Goal: Task Accomplishment & Management: Use online tool/utility

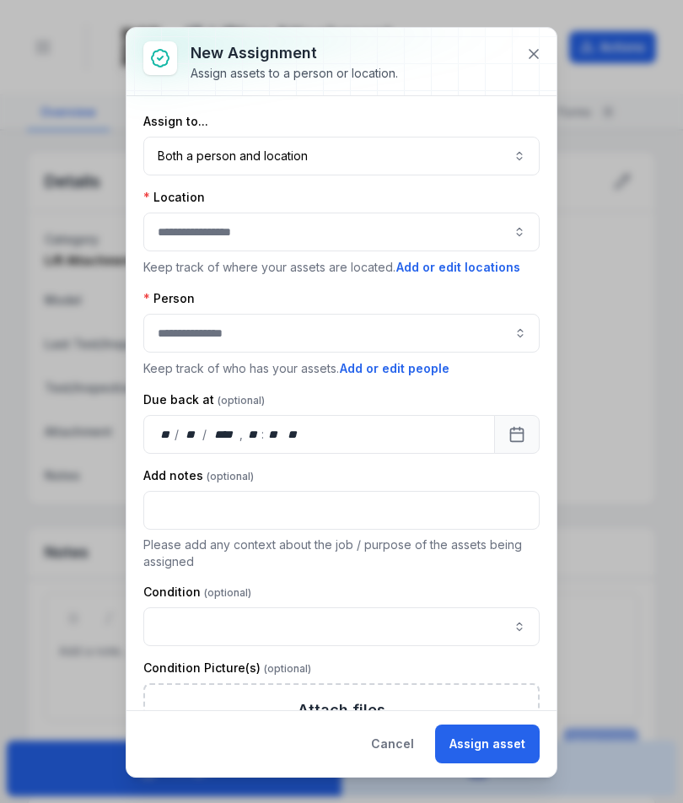
click at [535, 57] on icon at bounding box center [533, 54] width 17 height 17
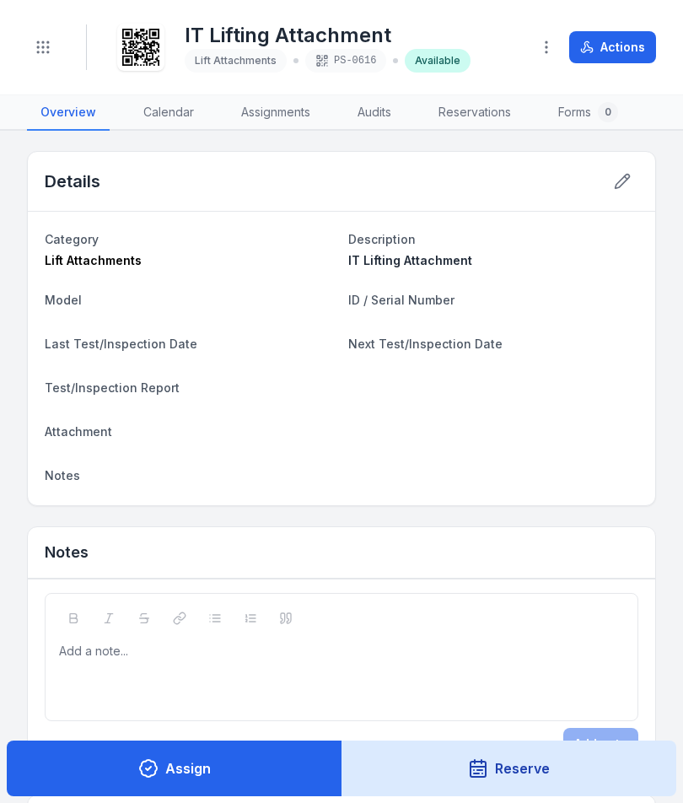
click at [53, 59] on button "Toggle Navigation" at bounding box center [43, 47] width 32 height 32
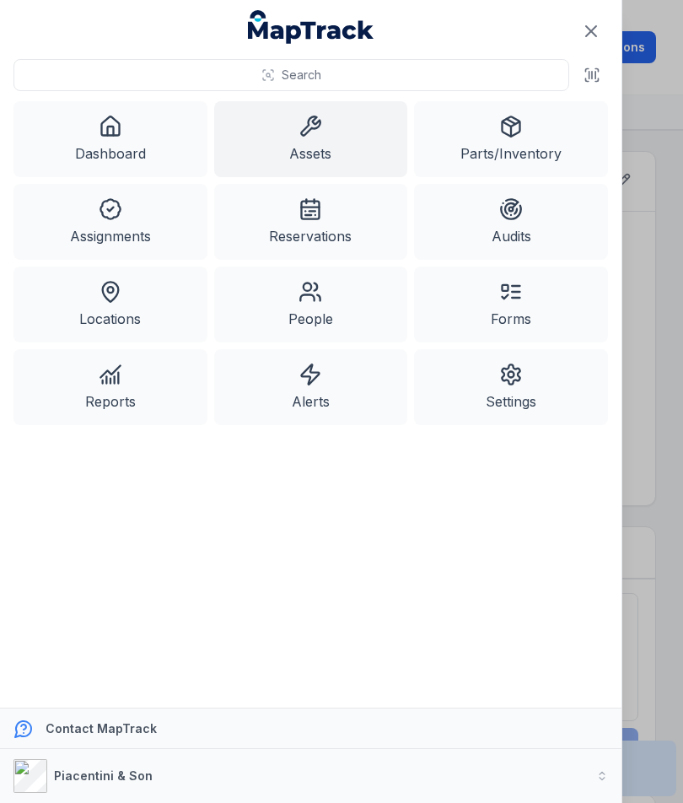
click at [328, 129] on link "Assets" at bounding box center [311, 139] width 194 height 76
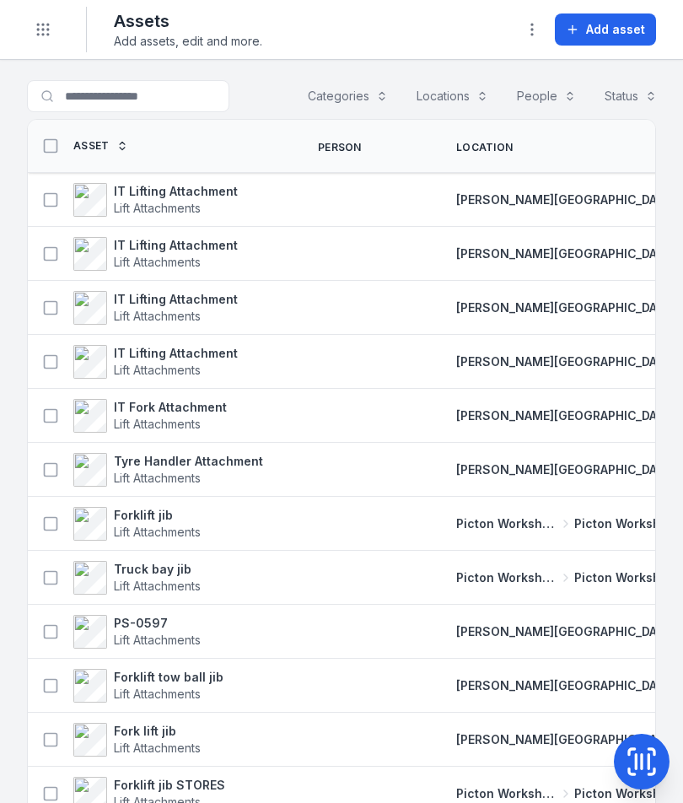
click at [616, 40] on button "Add asset" at bounding box center [605, 29] width 101 height 32
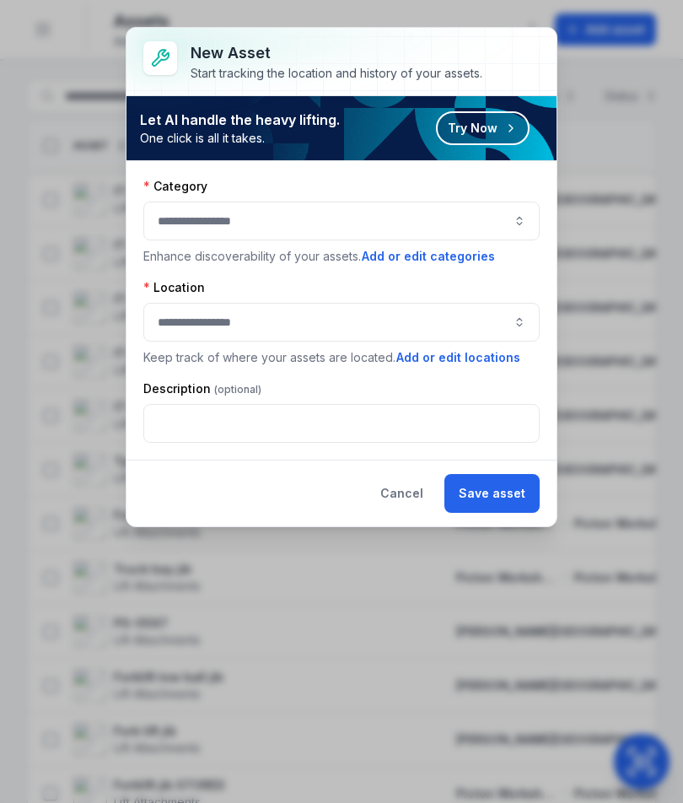
click at [469, 225] on button "button" at bounding box center [341, 221] width 396 height 39
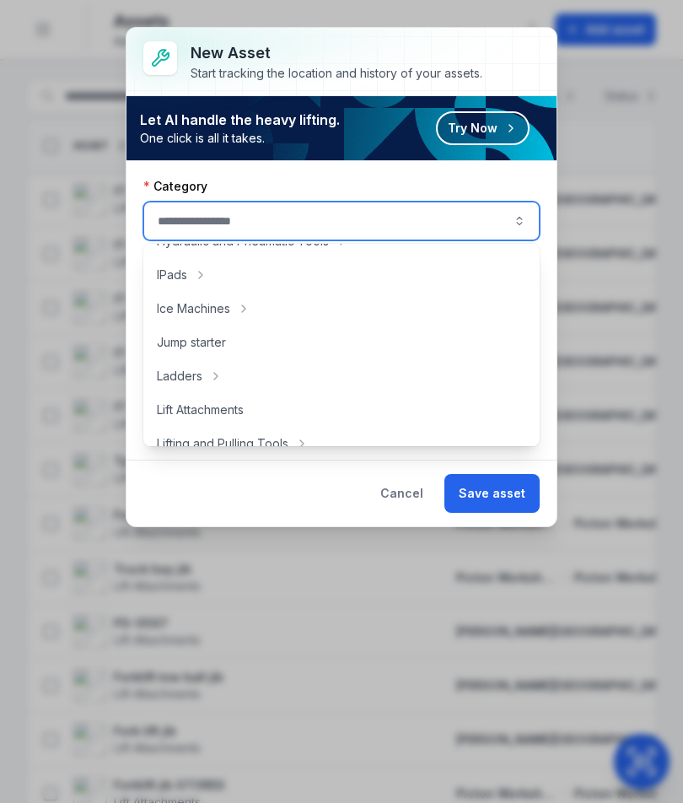
scroll to position [486, 0]
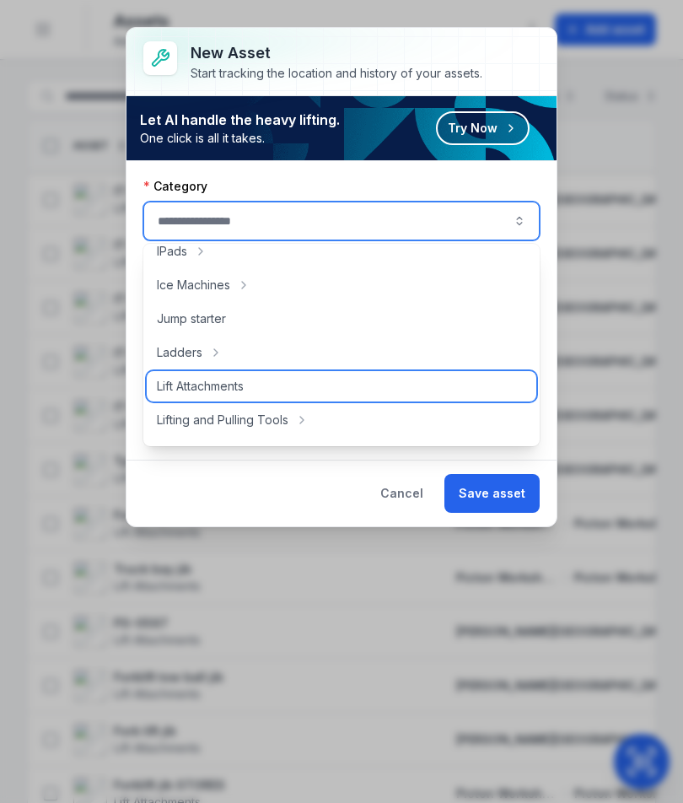
click at [342, 386] on div "Lift Attachments" at bounding box center [342, 386] width 390 height 30
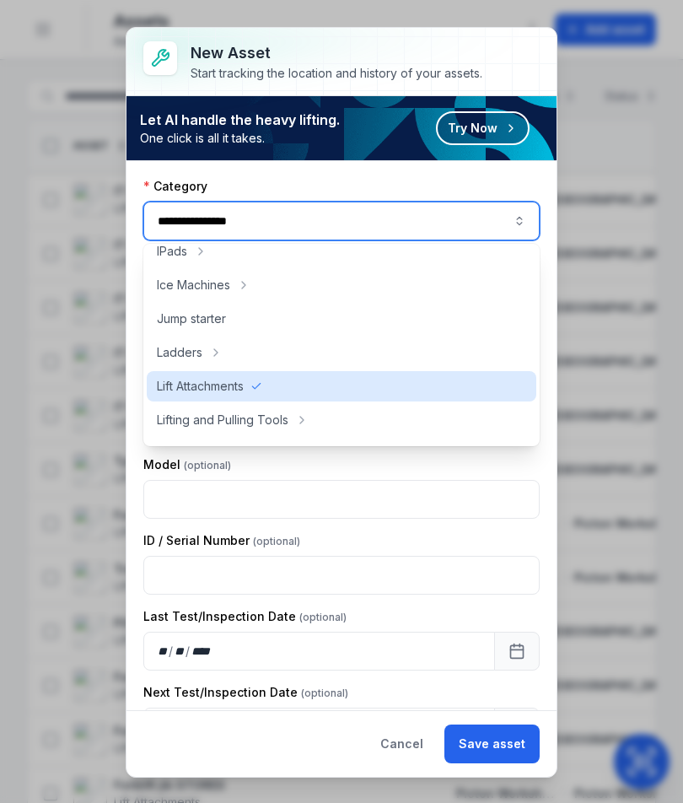
type input "**********"
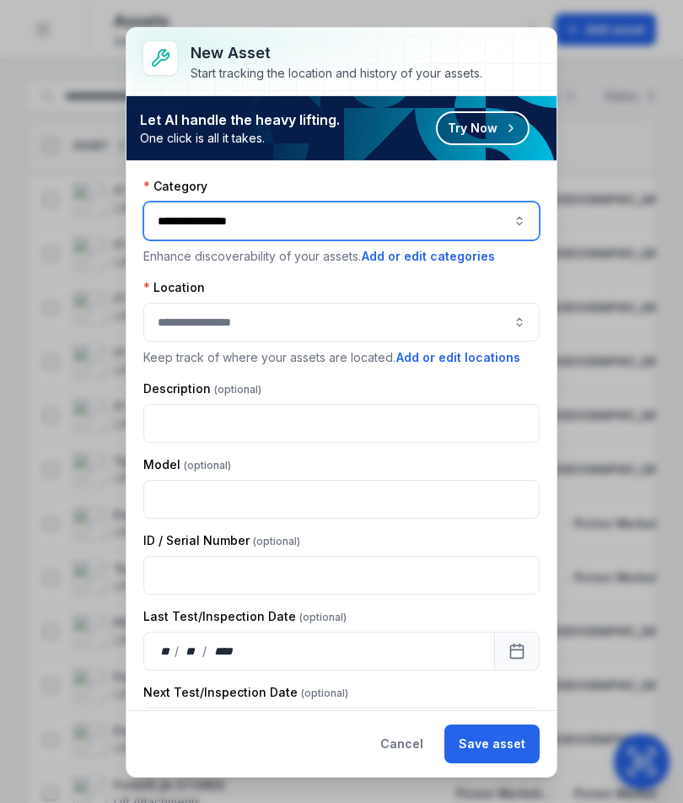
click at [424, 316] on button "button" at bounding box center [341, 322] width 396 height 39
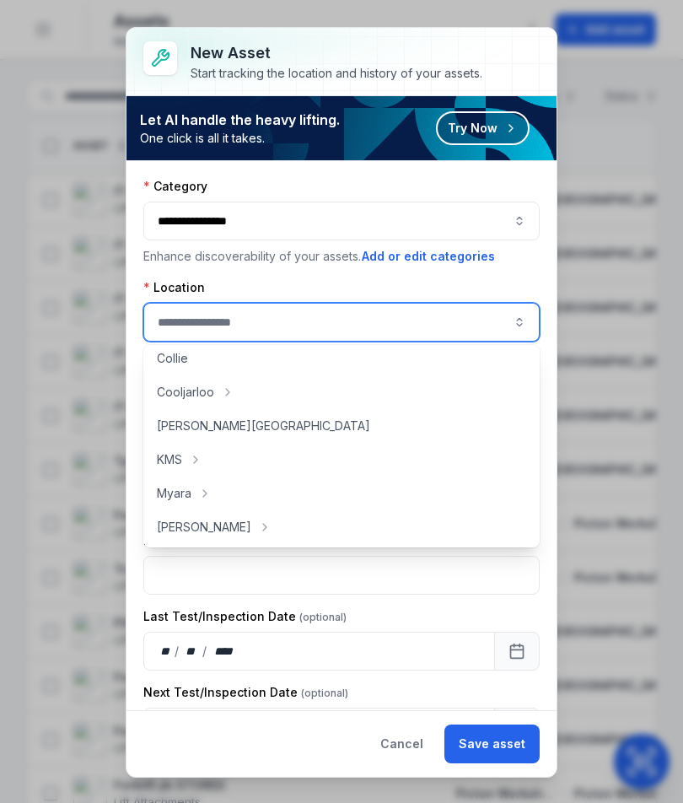
scroll to position [158, 0]
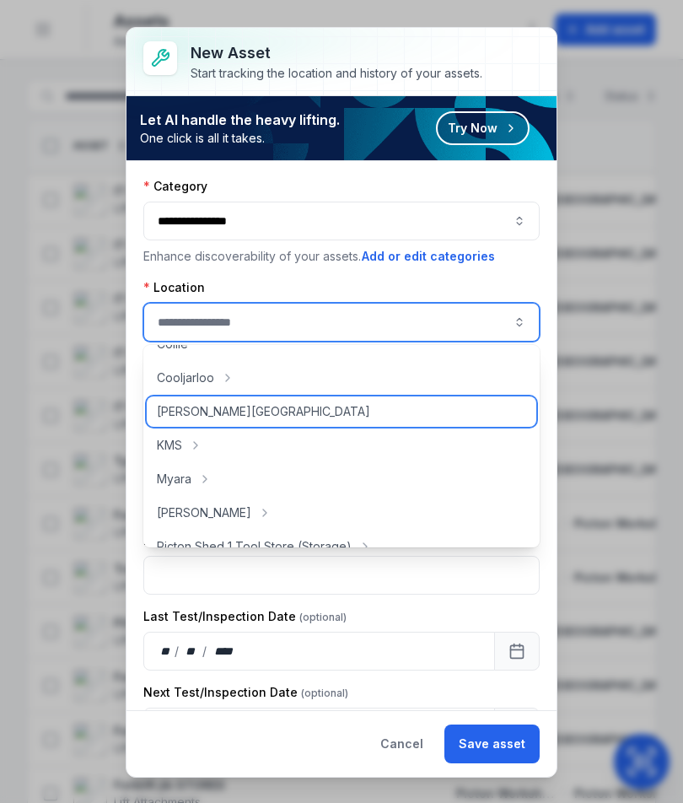
click at [357, 415] on div "[PERSON_NAME][GEOGRAPHIC_DATA]" at bounding box center [342, 411] width 390 height 30
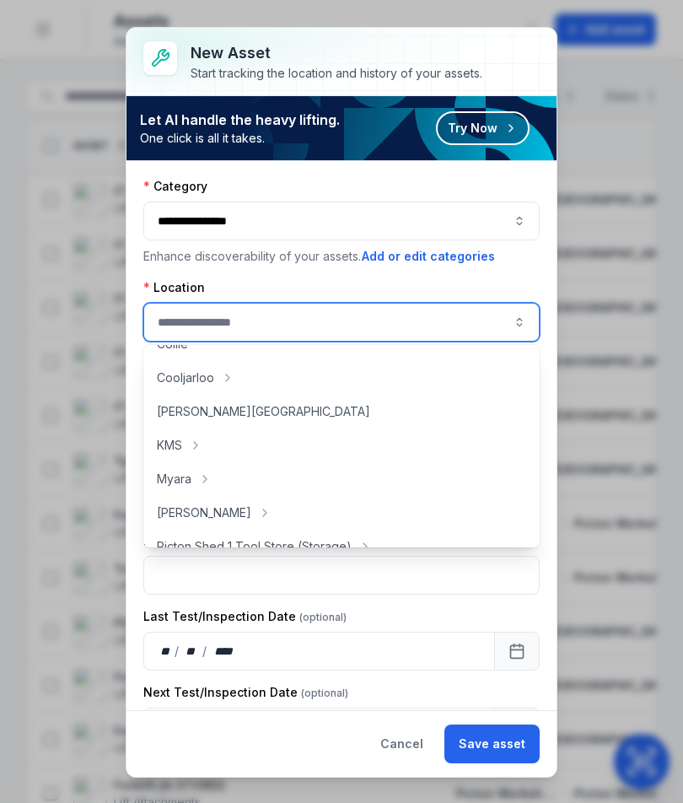
type input "**********"
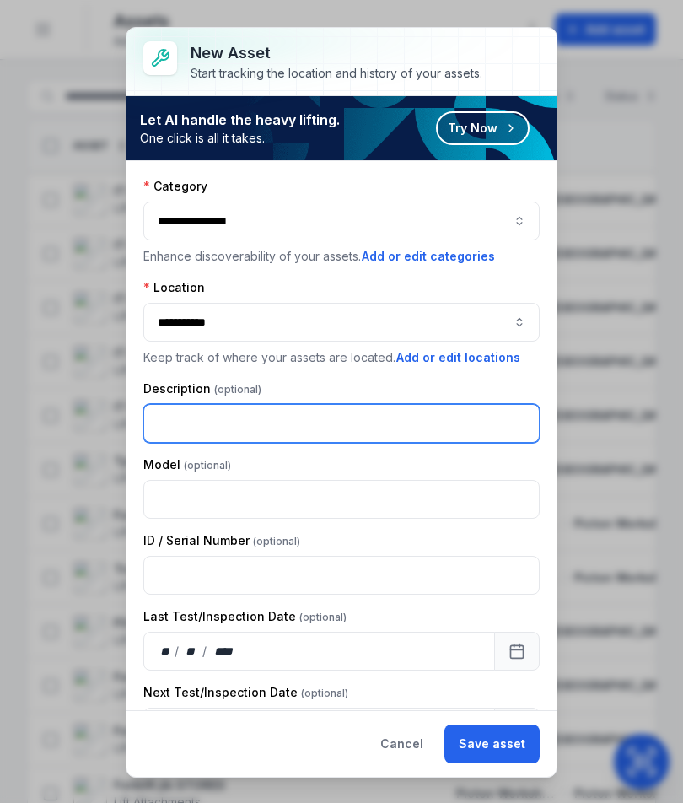
click at [385, 417] on input "text" at bounding box center [341, 423] width 396 height 39
click at [373, 425] on input "text" at bounding box center [341, 423] width 396 height 39
type input "**********"
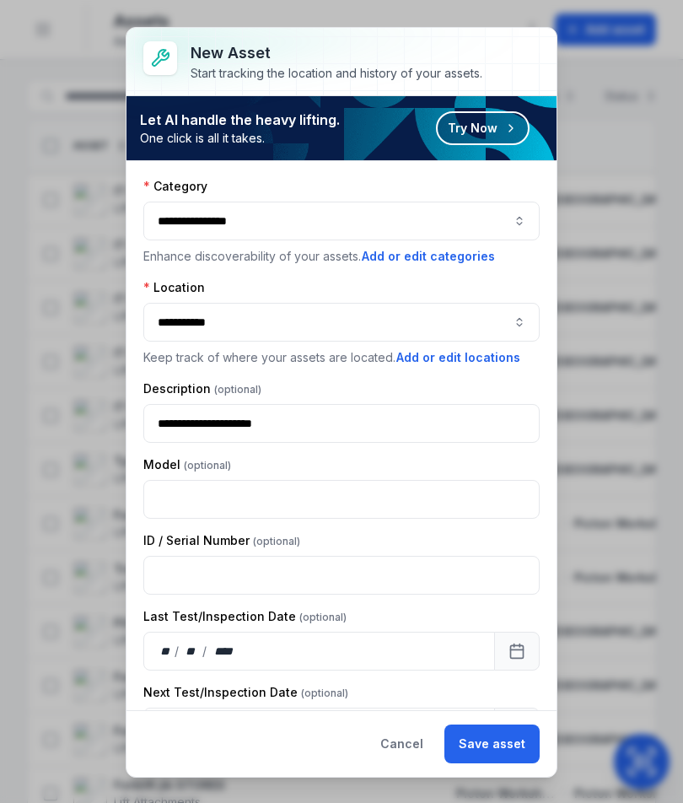
click at [508, 747] on button "Save asset" at bounding box center [491, 743] width 95 height 39
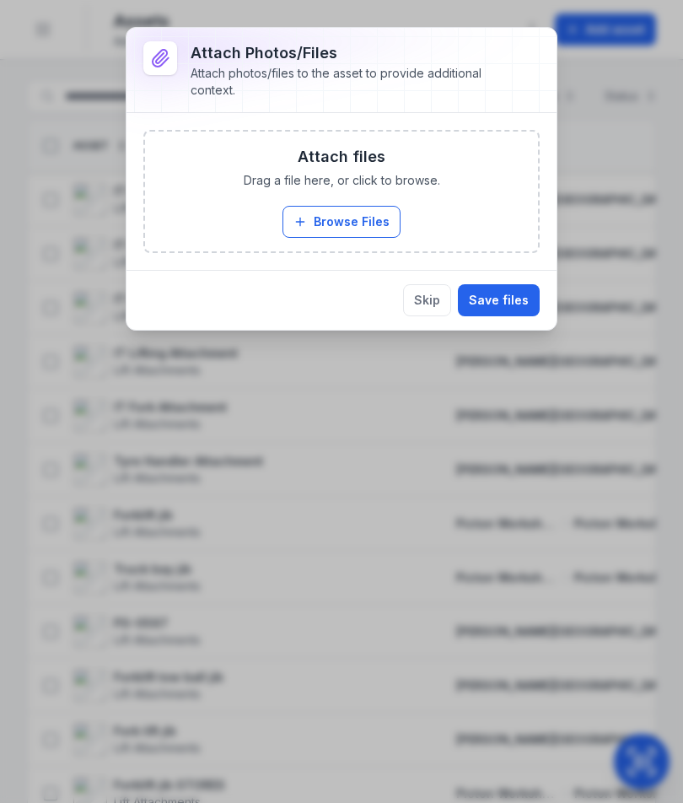
click at [357, 218] on button "Browse Files" at bounding box center [341, 222] width 118 height 32
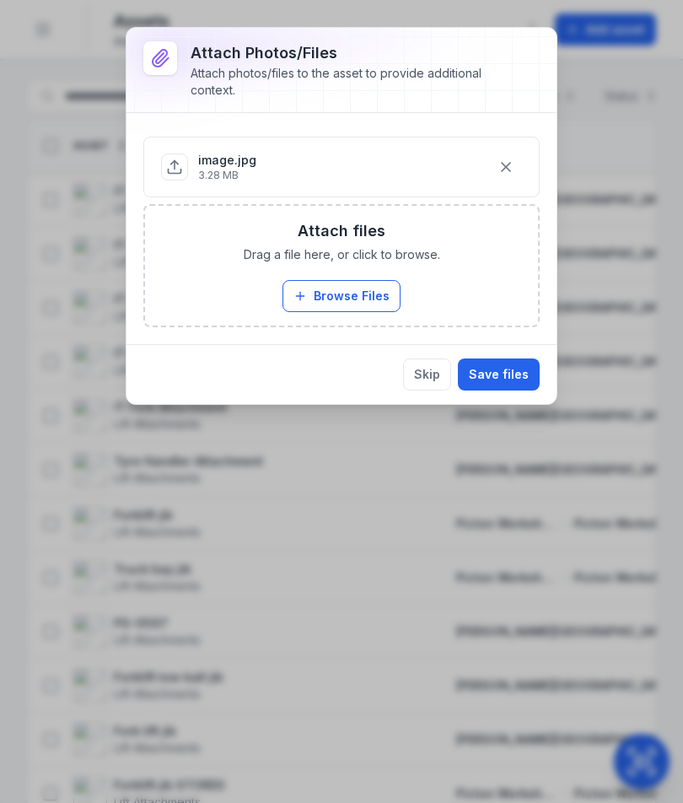
click at [513, 373] on button "Save files" at bounding box center [499, 374] width 82 height 32
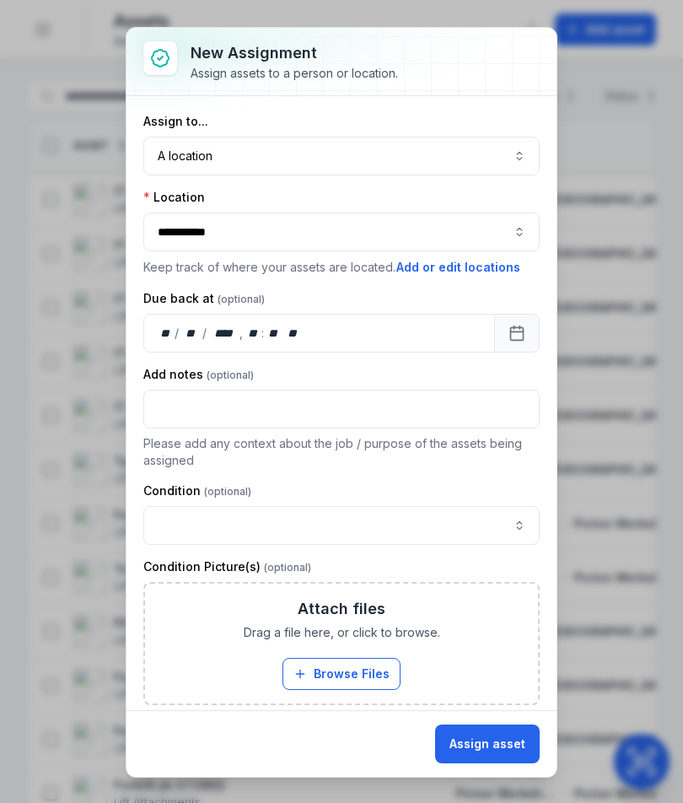
click at [516, 743] on button "Assign asset" at bounding box center [487, 743] width 105 height 39
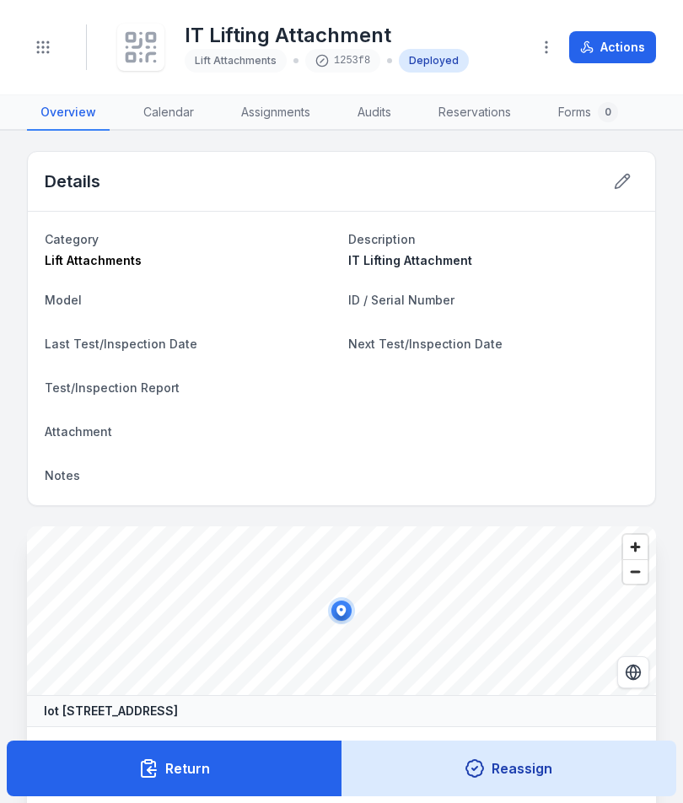
click at [124, 45] on icon at bounding box center [140, 47] width 37 height 37
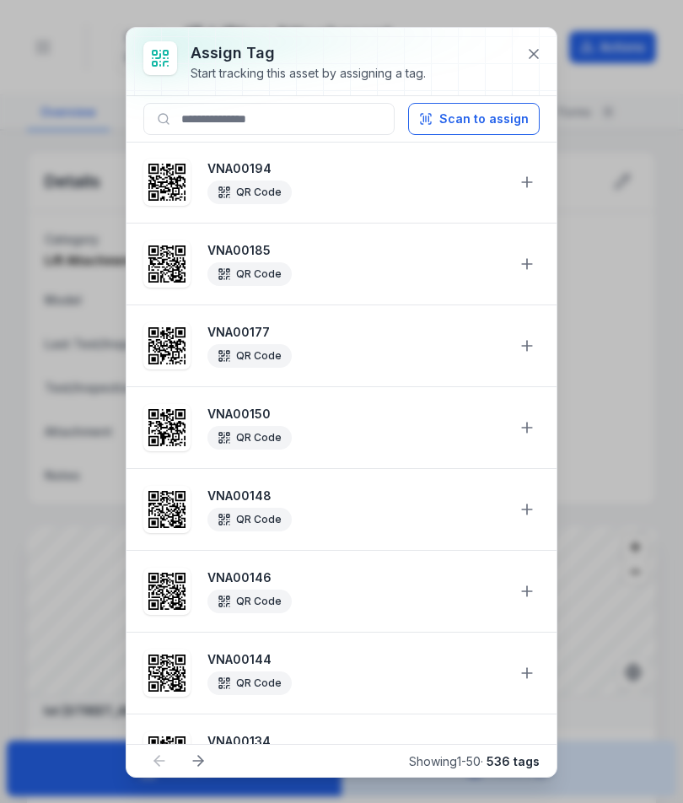
click at [505, 113] on button "Scan to assign" at bounding box center [474, 119] width 132 height 32
